Goal: Task Accomplishment & Management: Complete application form

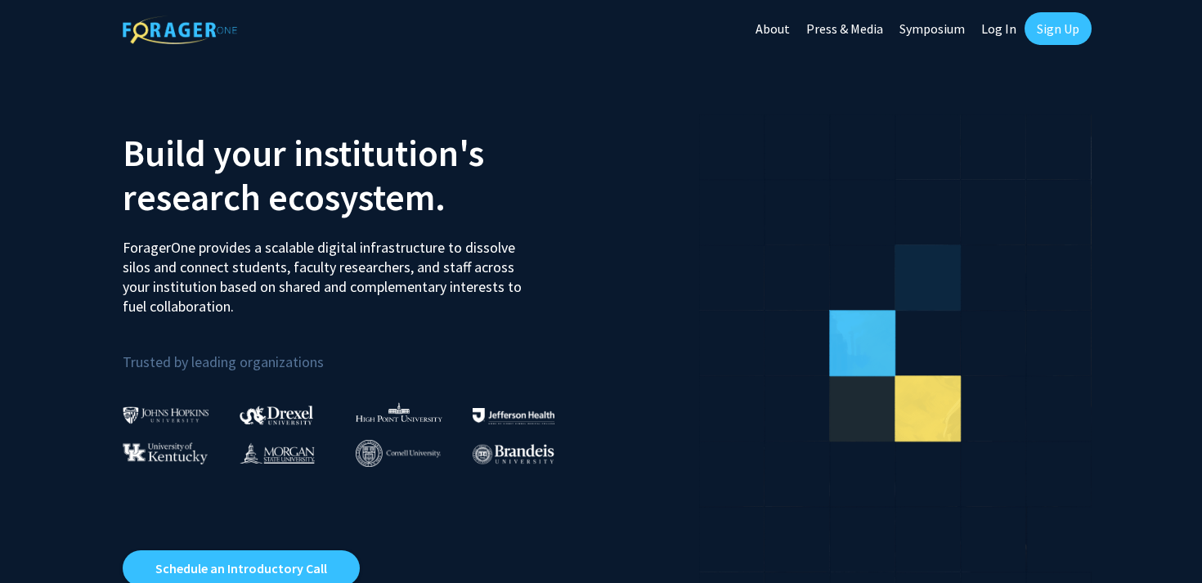
click at [1052, 42] on link "Sign Up" at bounding box center [1058, 28] width 67 height 33
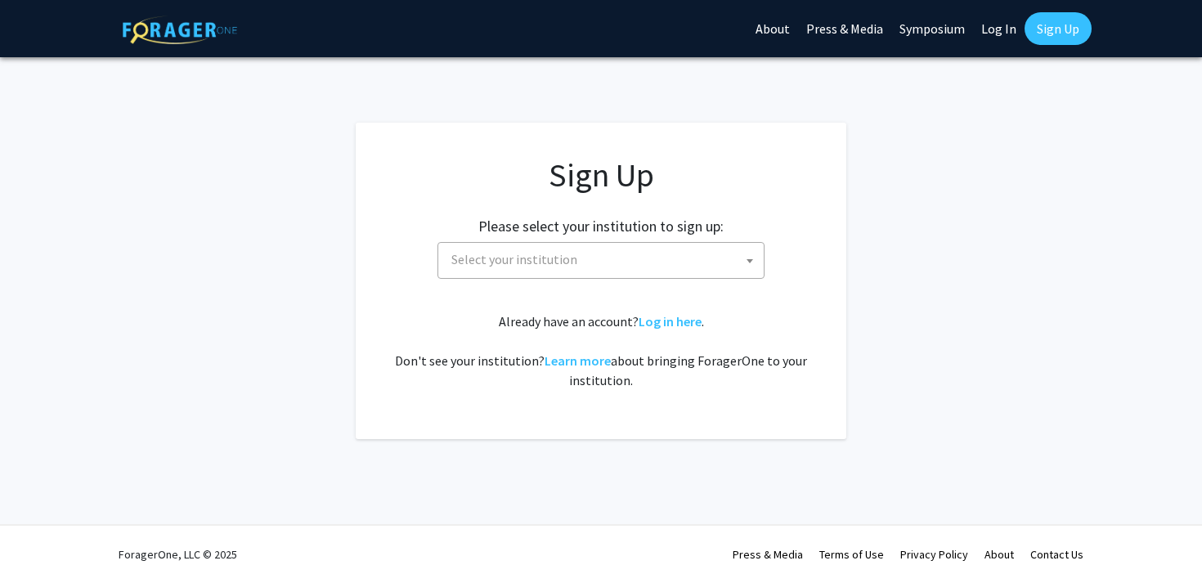
click at [699, 253] on span "Select your institution" at bounding box center [604, 260] width 319 height 34
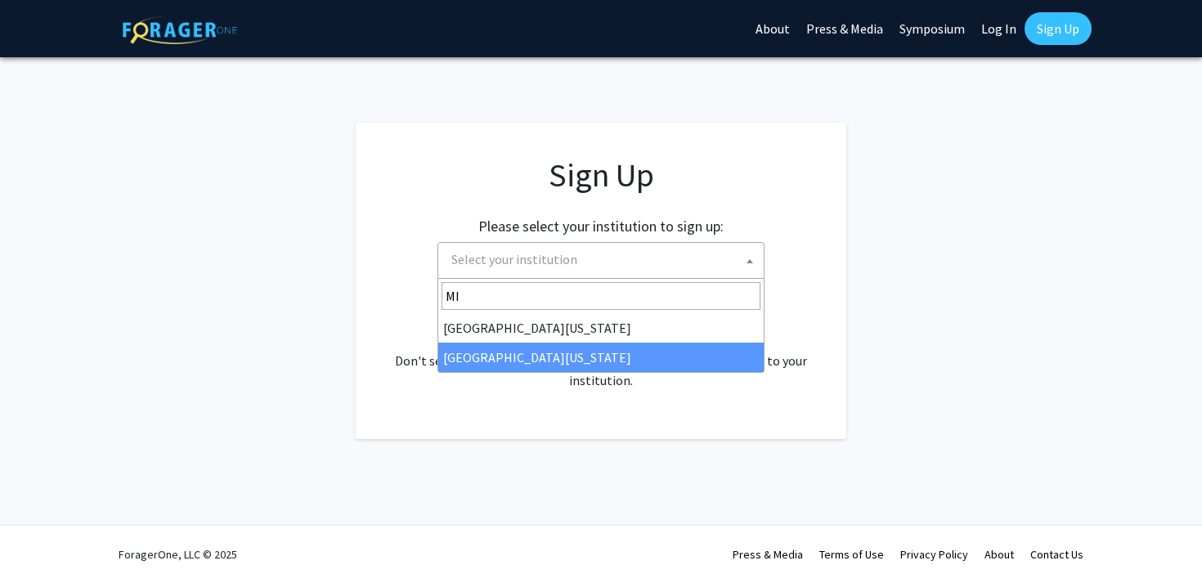
type input "MI"
select select "33"
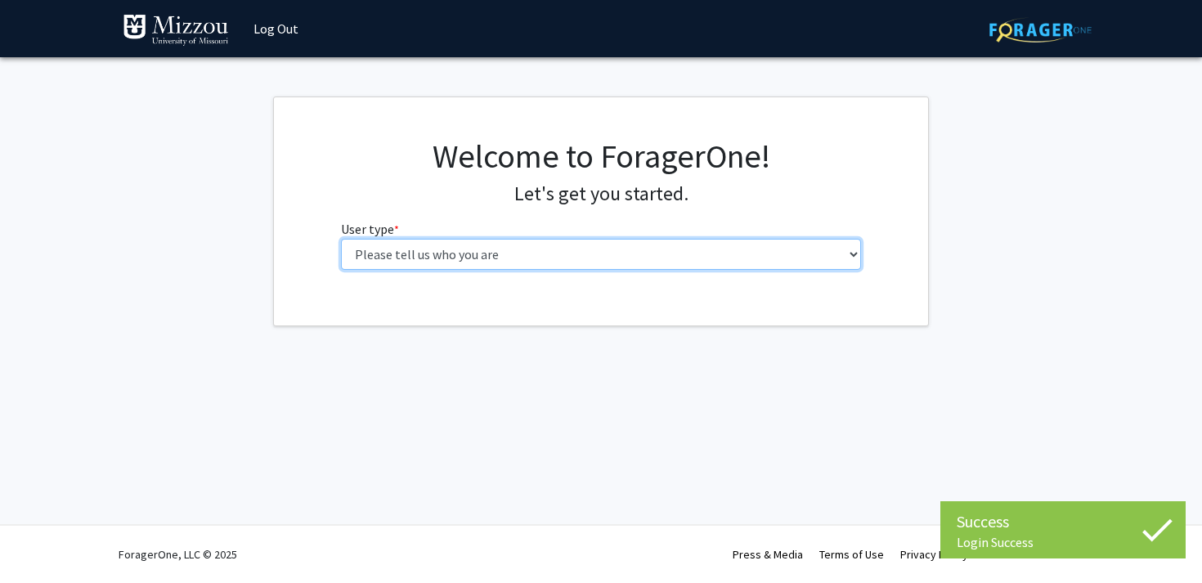
click at [642, 248] on select "Please tell us who you are Undergraduate Student Master's Student Doctoral Cand…" at bounding box center [601, 254] width 521 height 31
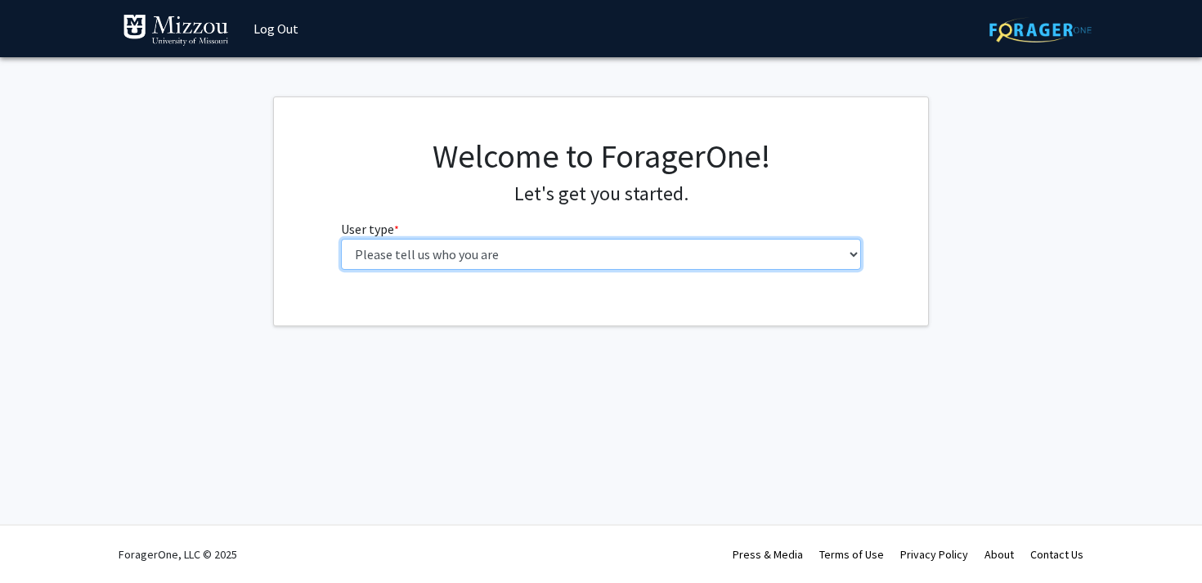
select select "1: undergrad"
click at [341, 239] on select "Please tell us who you are Undergraduate Student Master's Student Doctoral Cand…" at bounding box center [601, 254] width 521 height 31
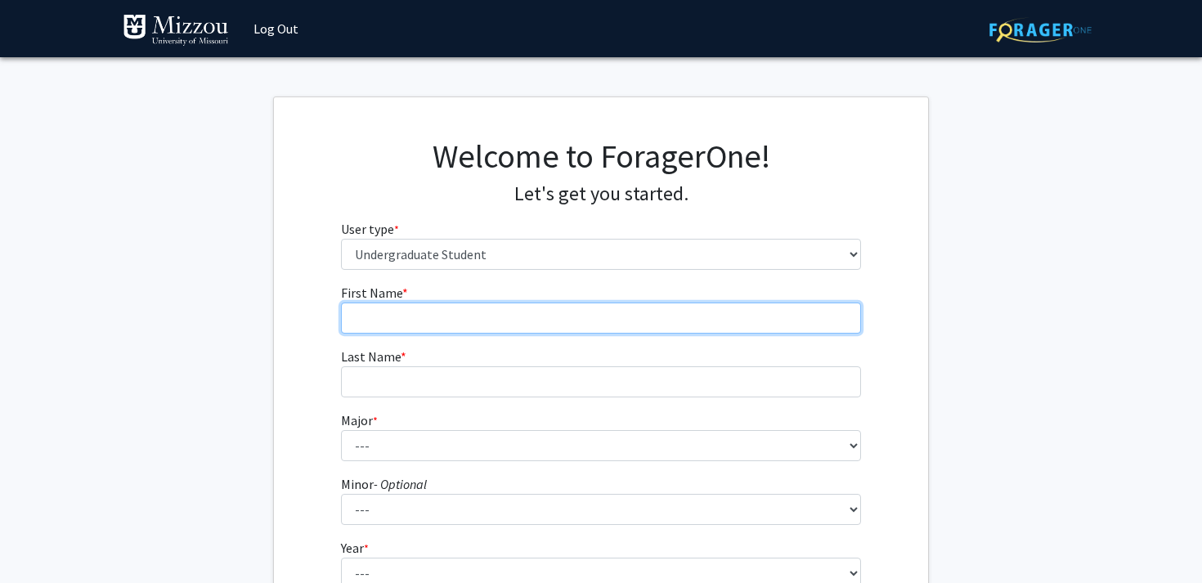
click at [750, 329] on input "First Name * required" at bounding box center [601, 318] width 521 height 31
type input "[PERSON_NAME]"
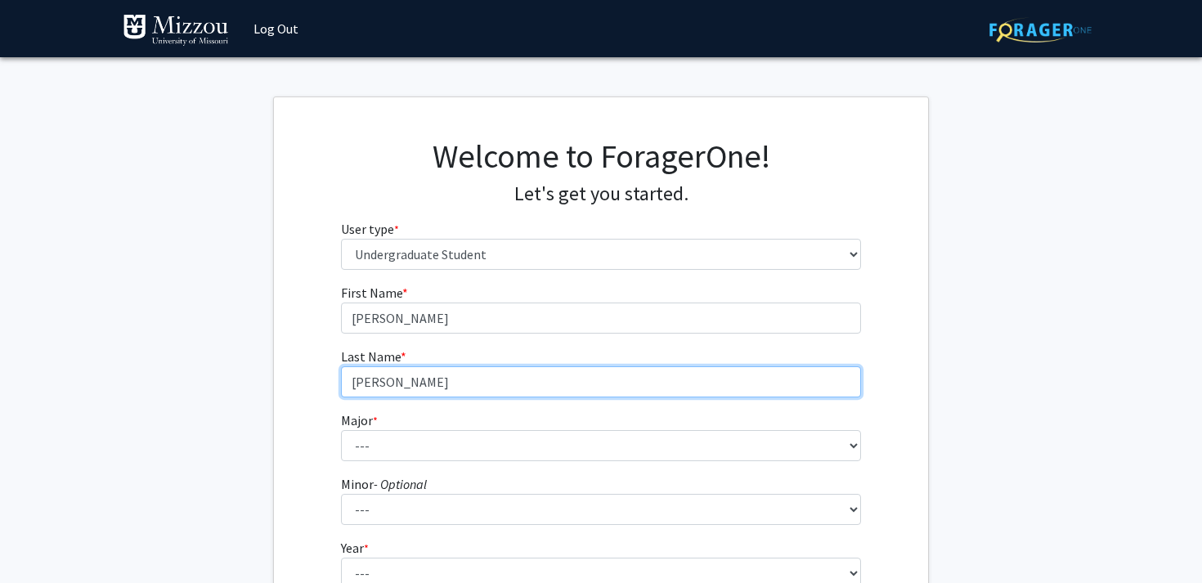
type input "[PERSON_NAME]"
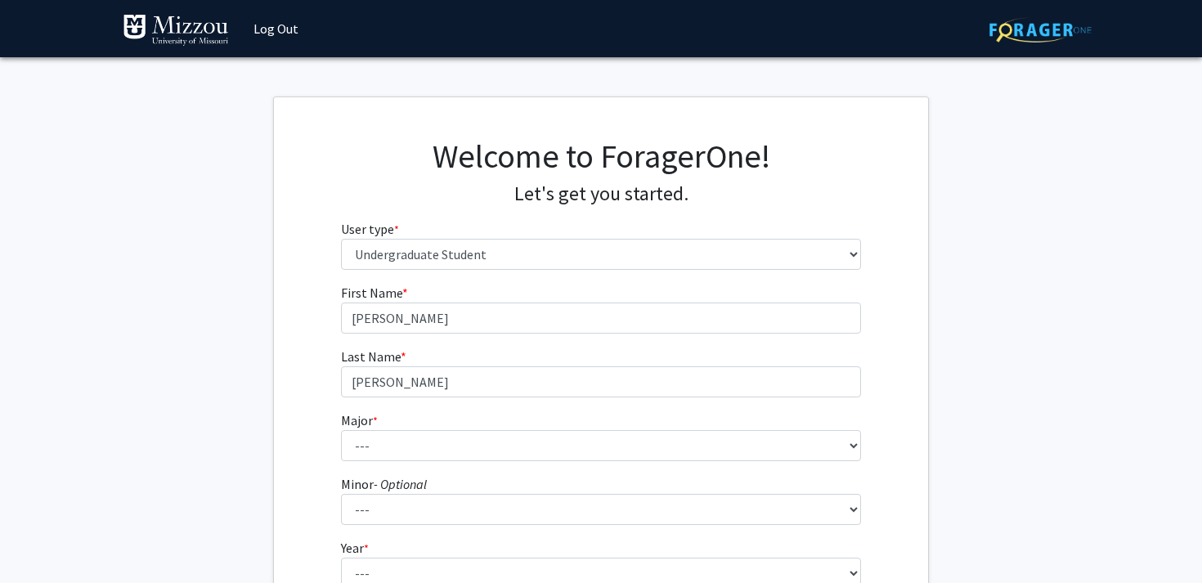
click at [715, 428] on fg-select "Major * required --- Agribusiness Management Agricultural Education Agricultura…" at bounding box center [601, 435] width 521 height 51
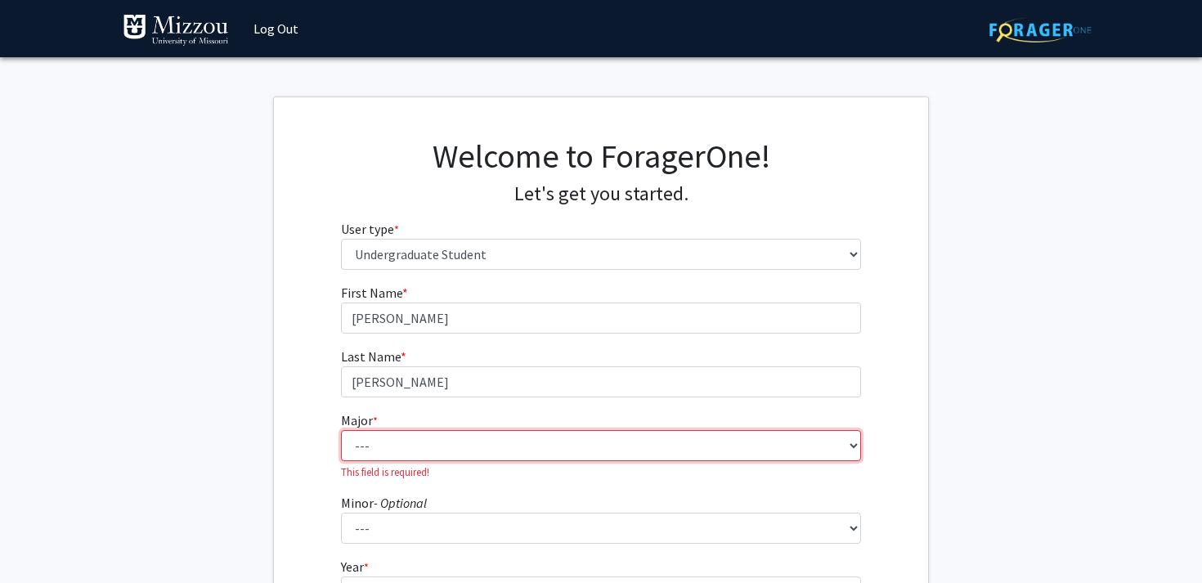
click at [713, 436] on select "--- Agribusiness Management Agricultural Education Agricultural Education: Comm…" at bounding box center [601, 445] width 521 height 31
select select "39: 2535"
click at [341, 430] on select "--- Agribusiness Management Agricultural Education Agricultural Education: Comm…" at bounding box center [601, 445] width 521 height 31
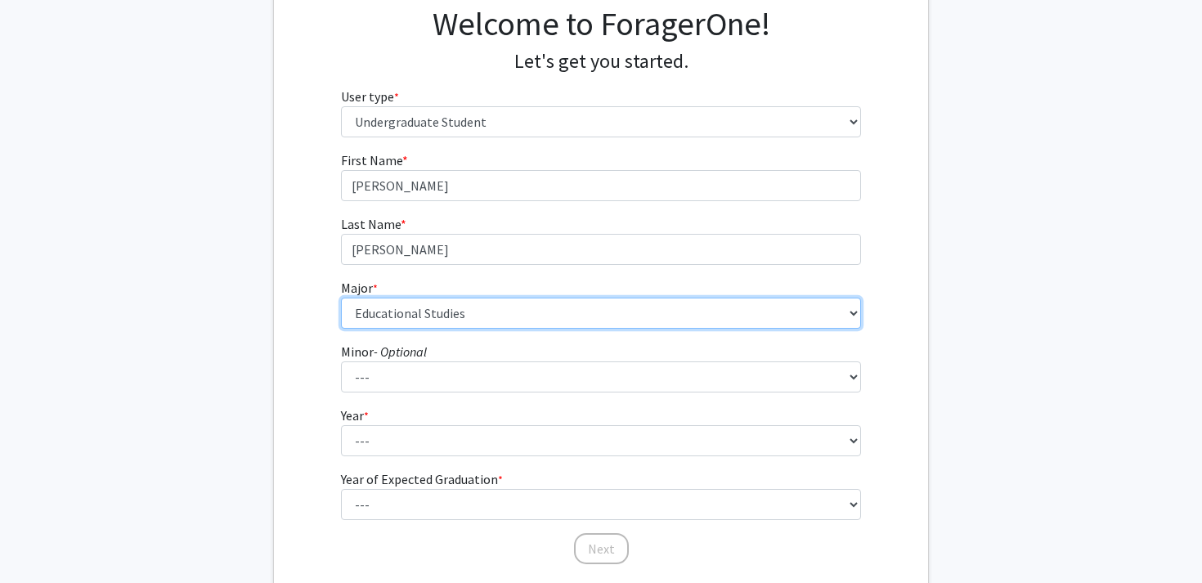
scroll to position [165, 0]
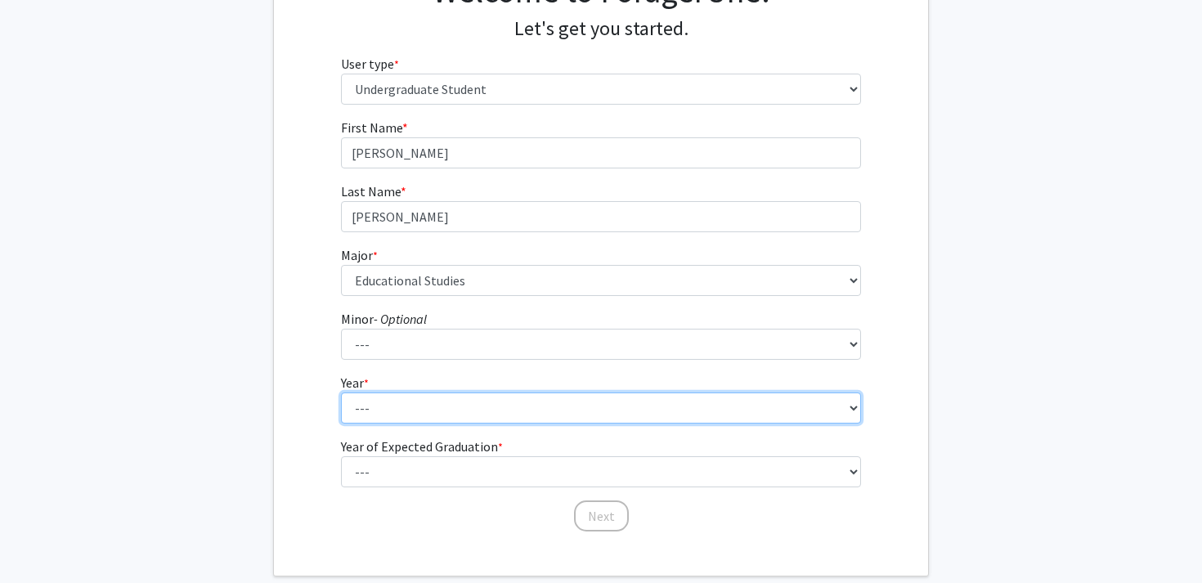
click at [509, 413] on select "--- First-year Sophomore Junior Senior Postbaccalaureate Certificate" at bounding box center [601, 408] width 521 height 31
select select "3: junior"
click at [341, 393] on select "--- First-year Sophomore Junior Senior Postbaccalaureate Certificate" at bounding box center [601, 408] width 521 height 31
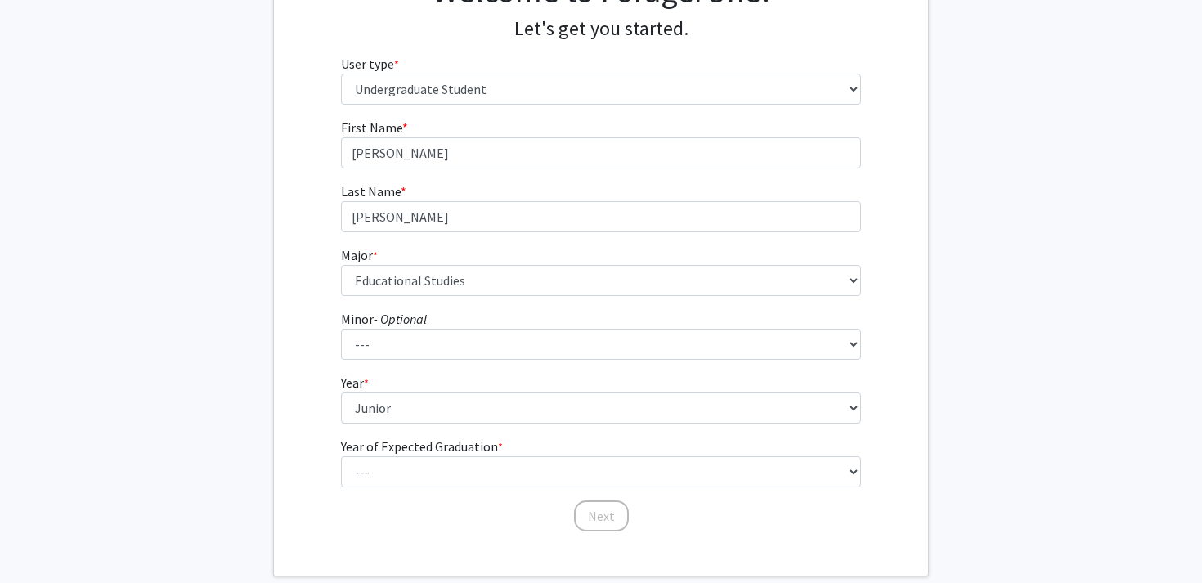
click at [494, 438] on label "Year of Expected Graduation * required" at bounding box center [422, 447] width 162 height 20
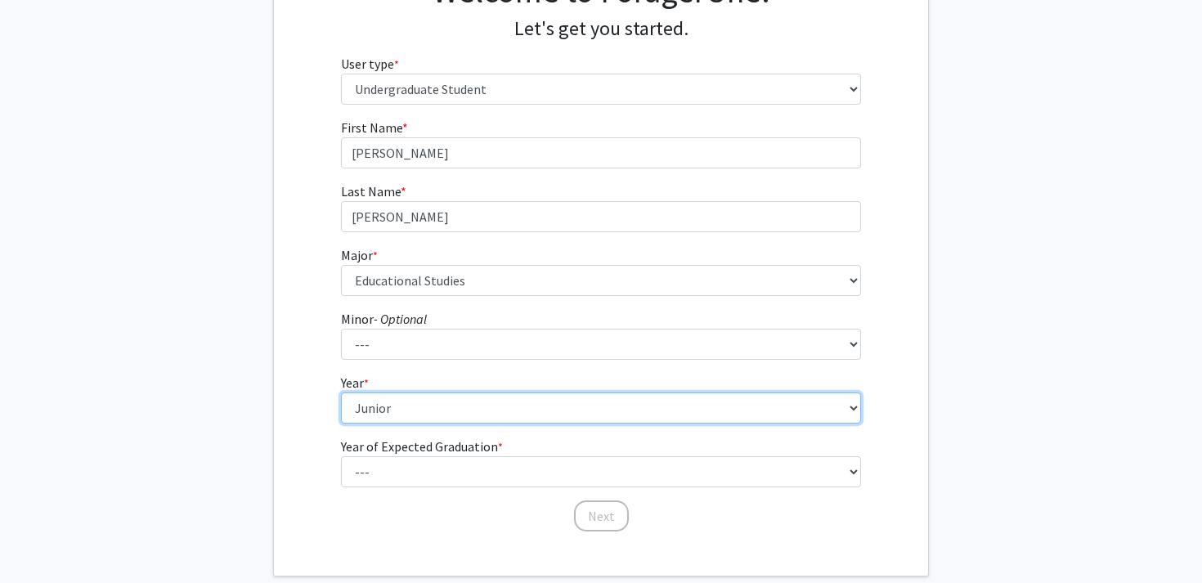
click at [494, 424] on select "--- First-year Sophomore Junior Senior Postbaccalaureate Certificate" at bounding box center [601, 408] width 521 height 31
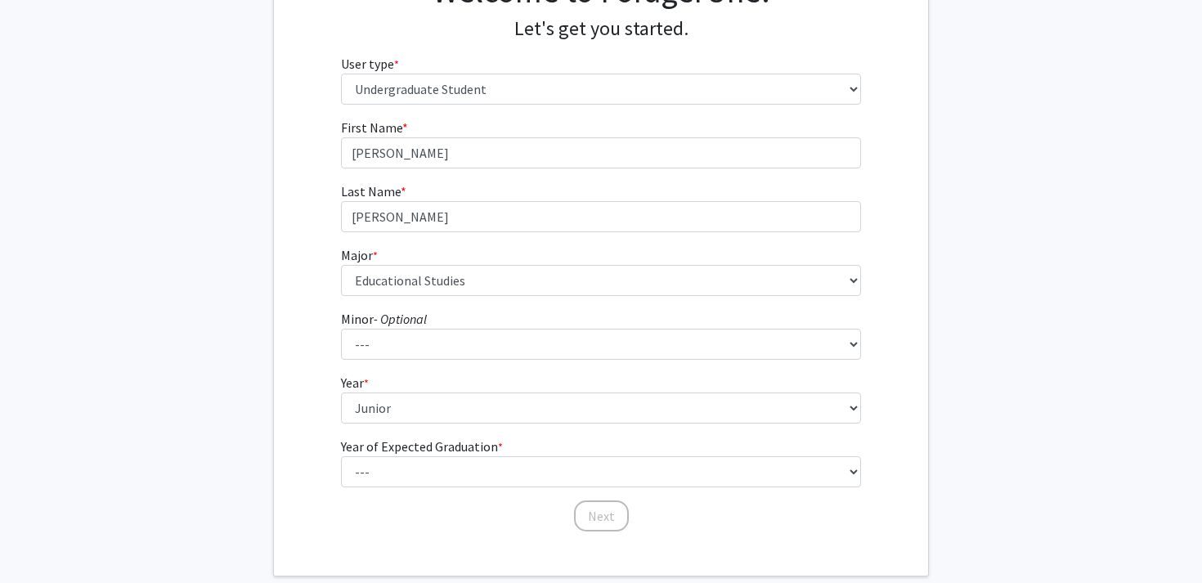
click at [494, 453] on label "Year of Expected Graduation * required" at bounding box center [422, 447] width 162 height 20
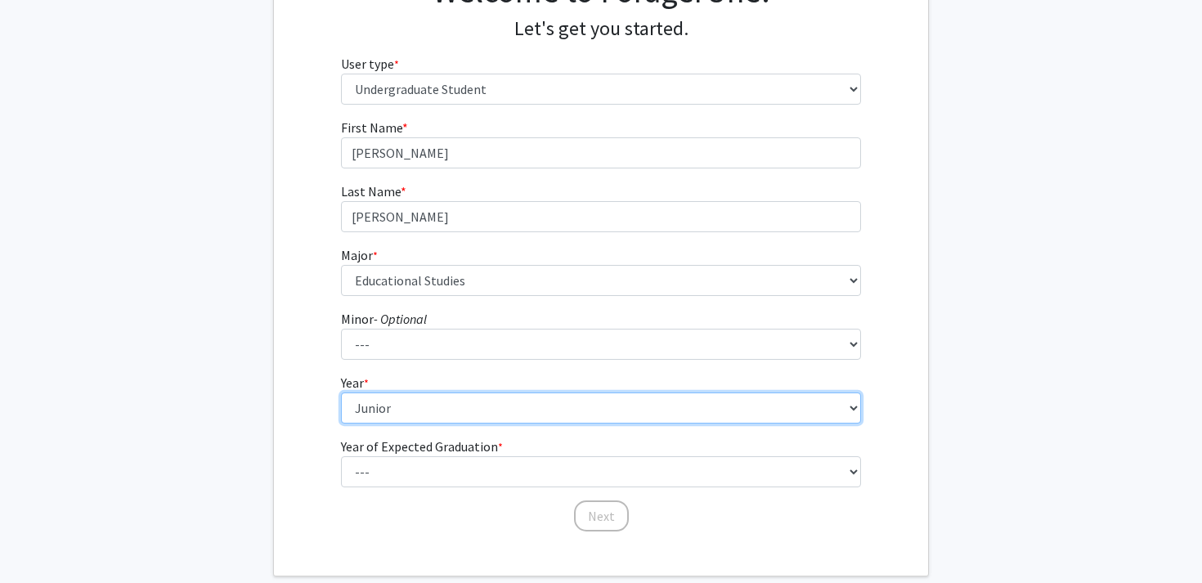
click at [494, 424] on select "--- First-year Sophomore Junior Senior Postbaccalaureate Certificate" at bounding box center [601, 408] width 521 height 31
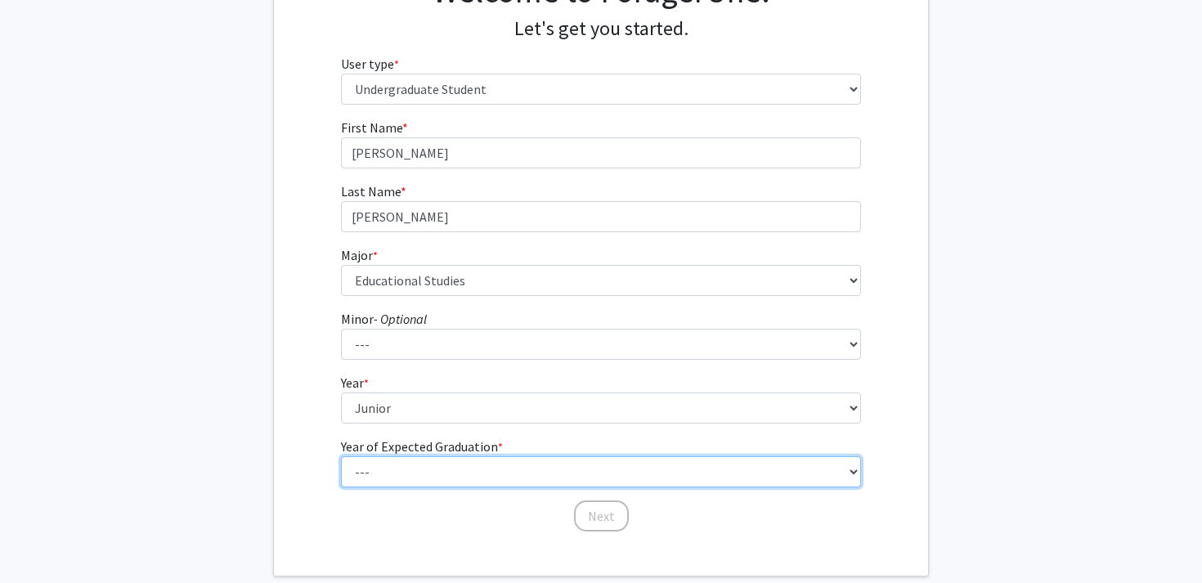
click at [495, 470] on select "--- 2025 2026 2027 2028 2029 2030 2031 2032 2033 2034" at bounding box center [601, 471] width 521 height 31
select select "3: 2027"
click at [341, 456] on select "--- 2025 2026 2027 2028 2029 2030 2031 2032 2033 2034" at bounding box center [601, 471] width 521 height 31
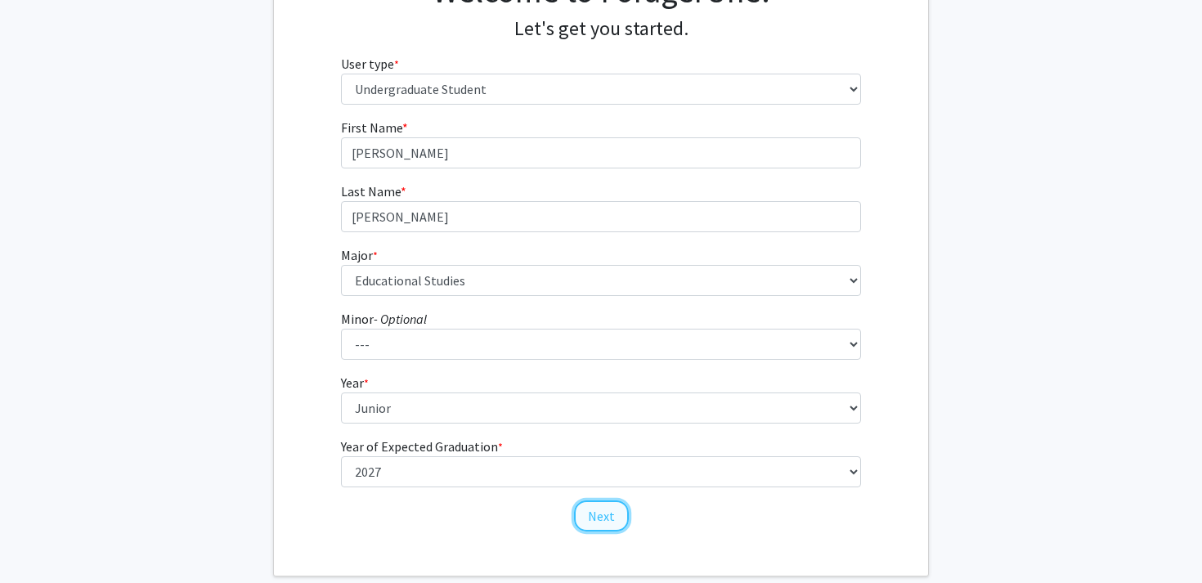
click at [608, 521] on button "Next" at bounding box center [601, 515] width 55 height 31
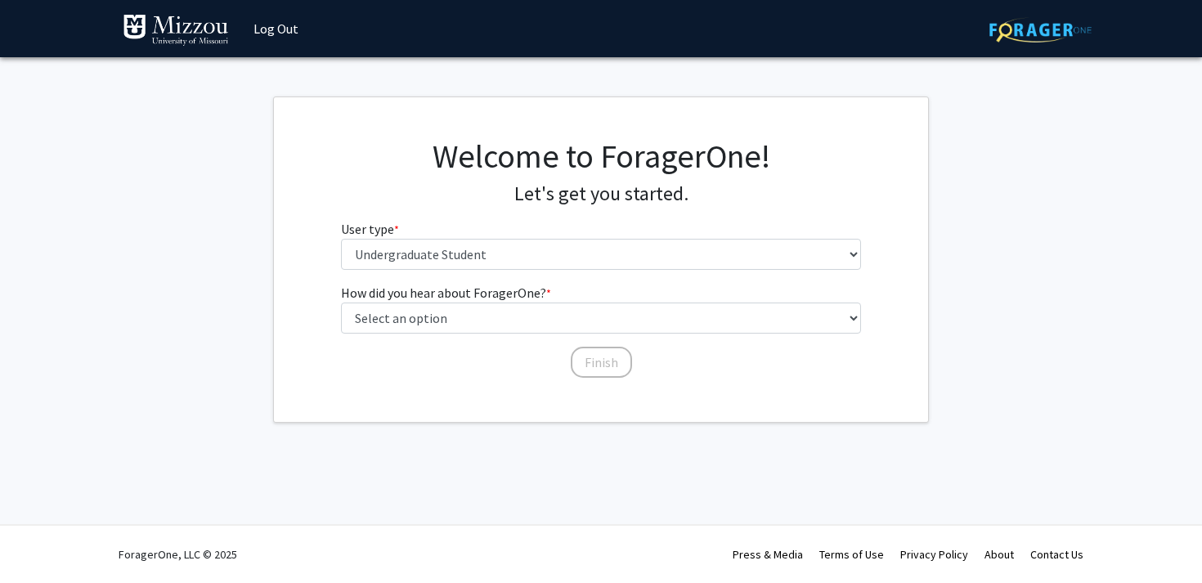
scroll to position [0, 0]
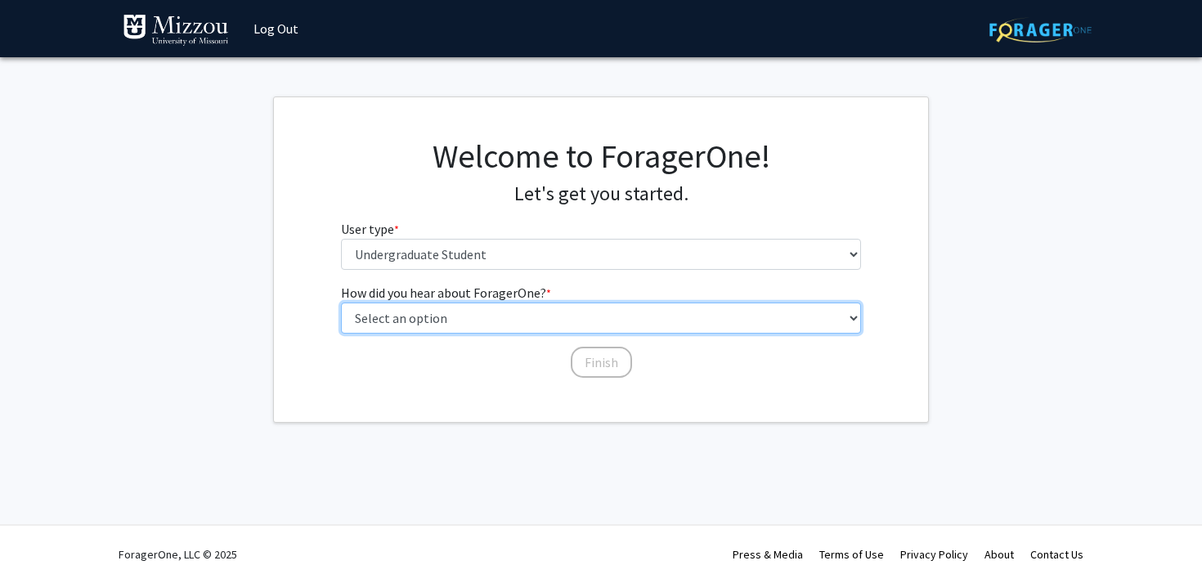
click at [626, 317] on select "Select an option Peer/student recommendation Faculty/staff recommendation Unive…" at bounding box center [601, 318] width 521 height 31
select select "2: faculty_recommendation"
click at [341, 303] on select "Select an option Peer/student recommendation Faculty/staff recommendation Unive…" at bounding box center [601, 318] width 521 height 31
click at [622, 331] on select "Select an option Peer/student recommendation Faculty/staff recommendation Unive…" at bounding box center [601, 318] width 521 height 31
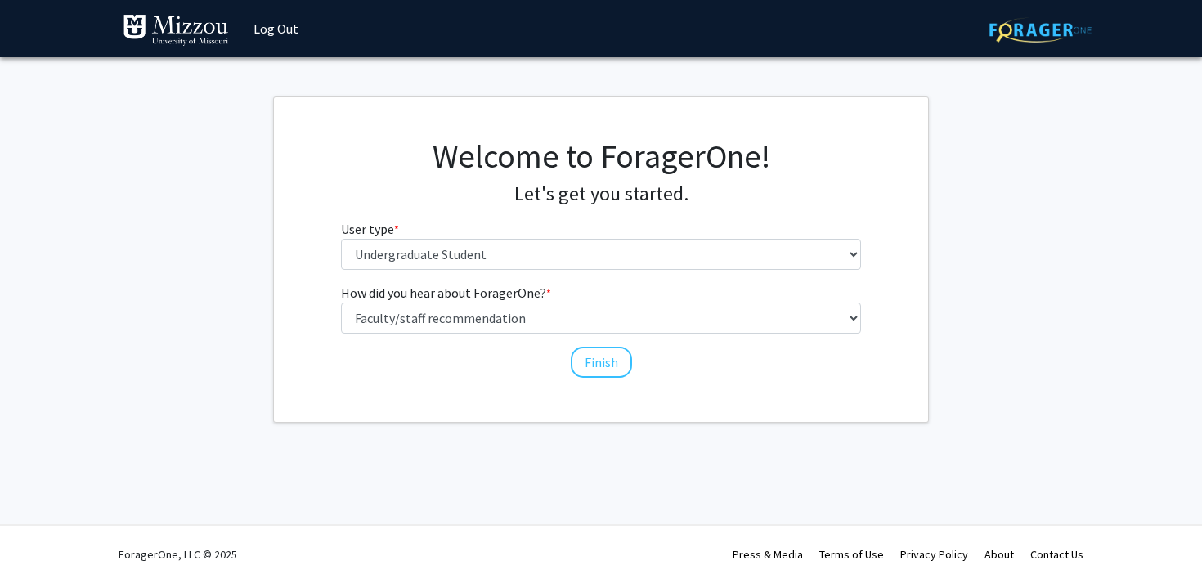
click at [634, 357] on div "Finish" at bounding box center [601, 355] width 521 height 16
click at [619, 357] on button "Finish" at bounding box center [601, 362] width 61 height 31
